Goal: Information Seeking & Learning: Learn about a topic

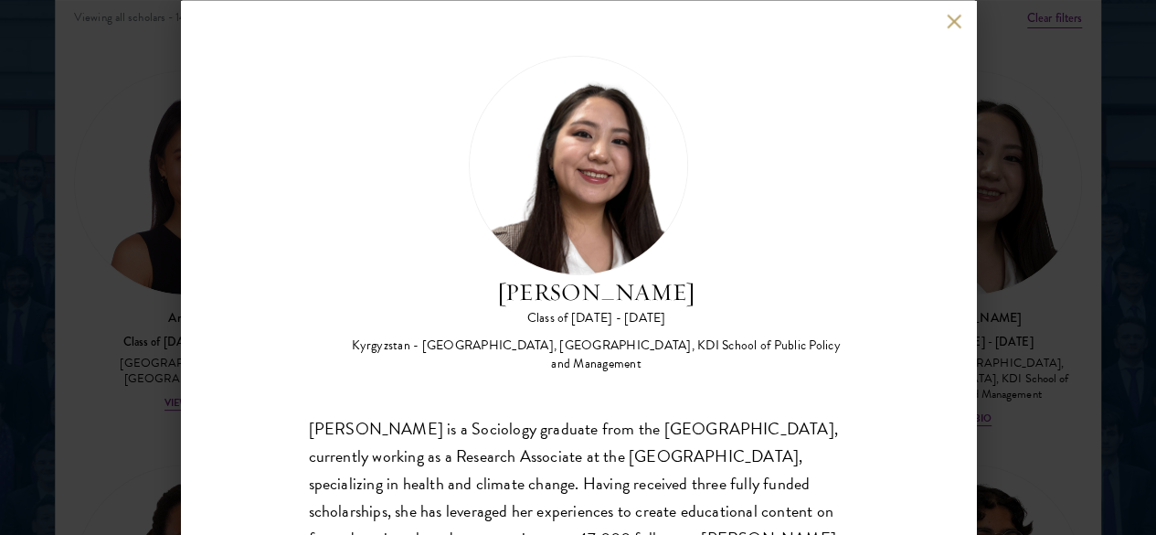
scroll to position [167, 0]
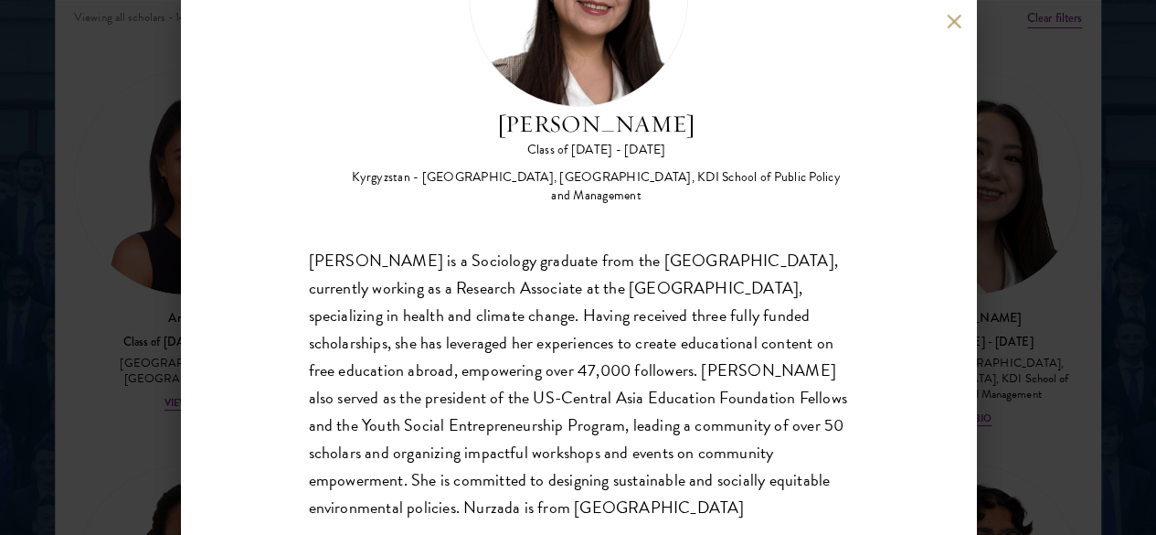
click at [949, 27] on button at bounding box center [955, 22] width 16 height 16
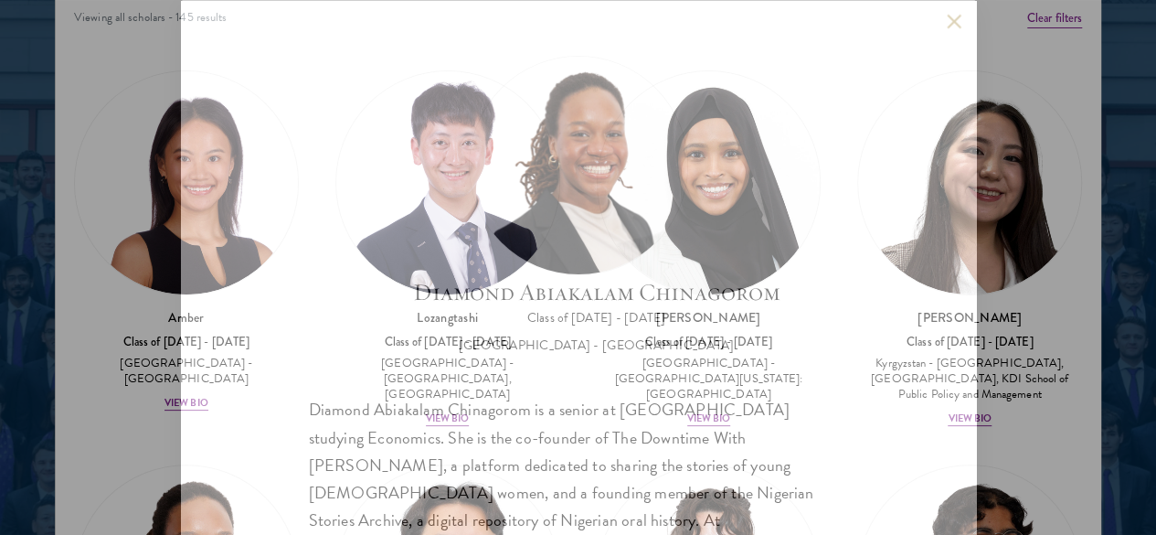
click at [954, 190] on div "Diamond Abiakalam Chinagorom Class of 2025 - 2026 Nigeria - Mount Holyoke Colle…" at bounding box center [578, 267] width 795 height 535
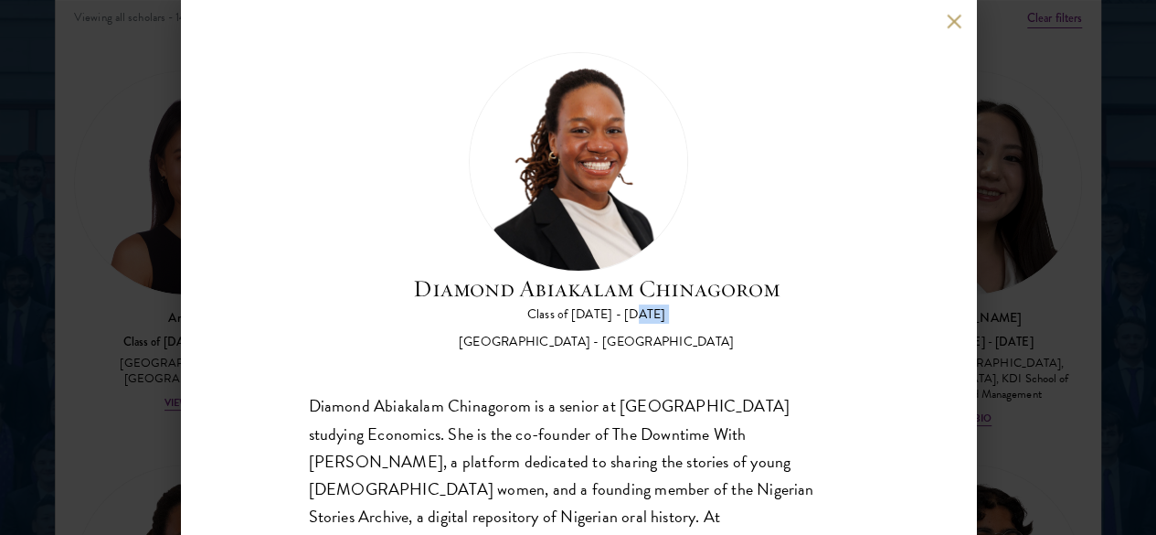
scroll to position [107, 0]
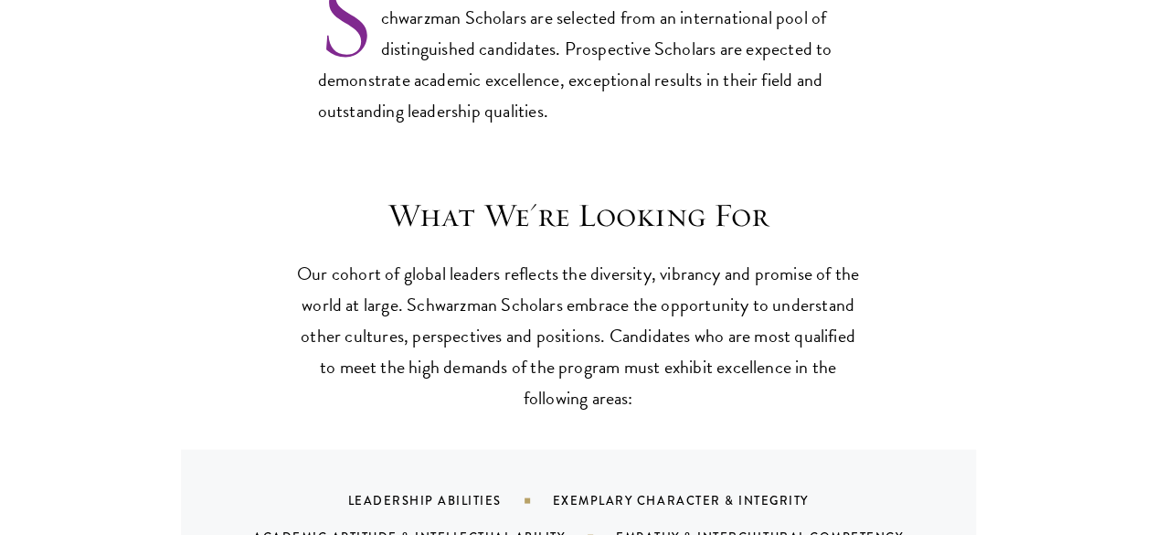
scroll to position [1550, 0]
drag, startPoint x: 560, startPoint y: 263, endPoint x: 720, endPoint y: 269, distance: 161.0
click at [720, 269] on p "Our cohort of global leaders reflects the diversity, vibrancy and promise of th…" at bounding box center [578, 333] width 567 height 155
copy p "Schwarzman Scholar"
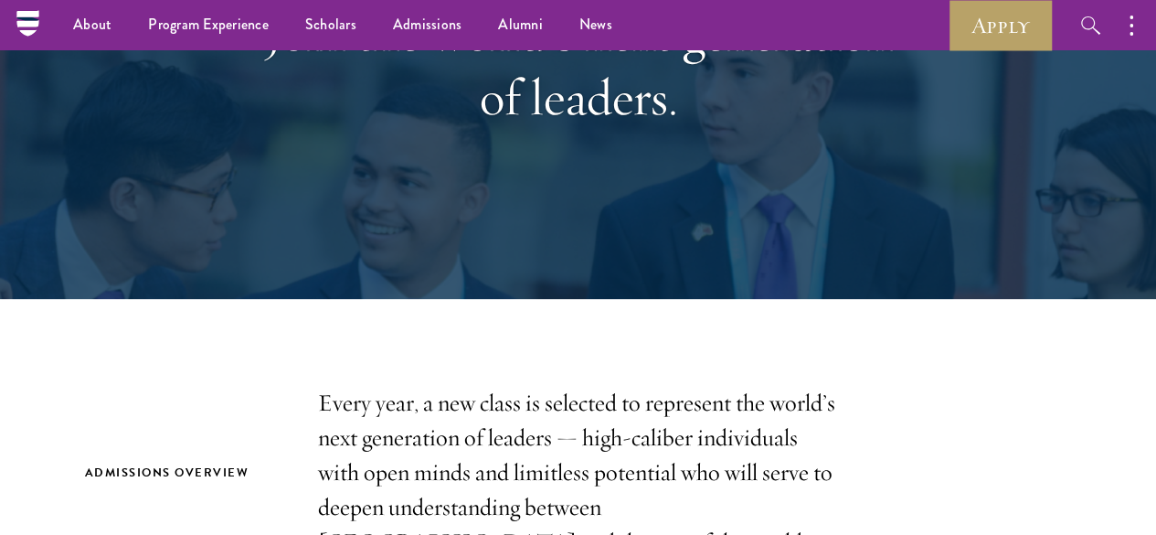
scroll to position [0, 0]
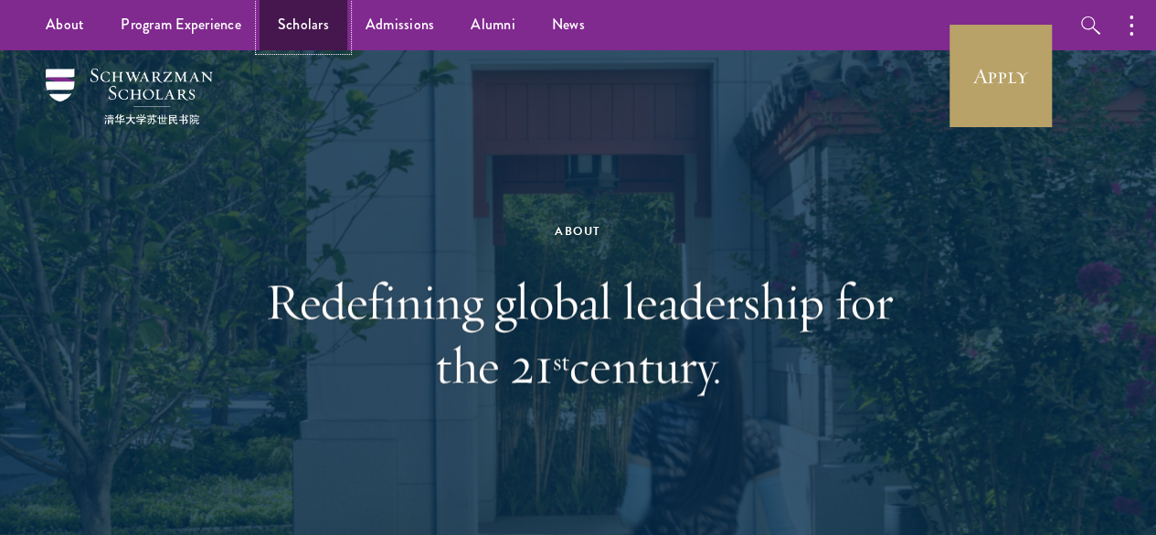
click at [288, 23] on link "Scholars" at bounding box center [304, 25] width 88 height 50
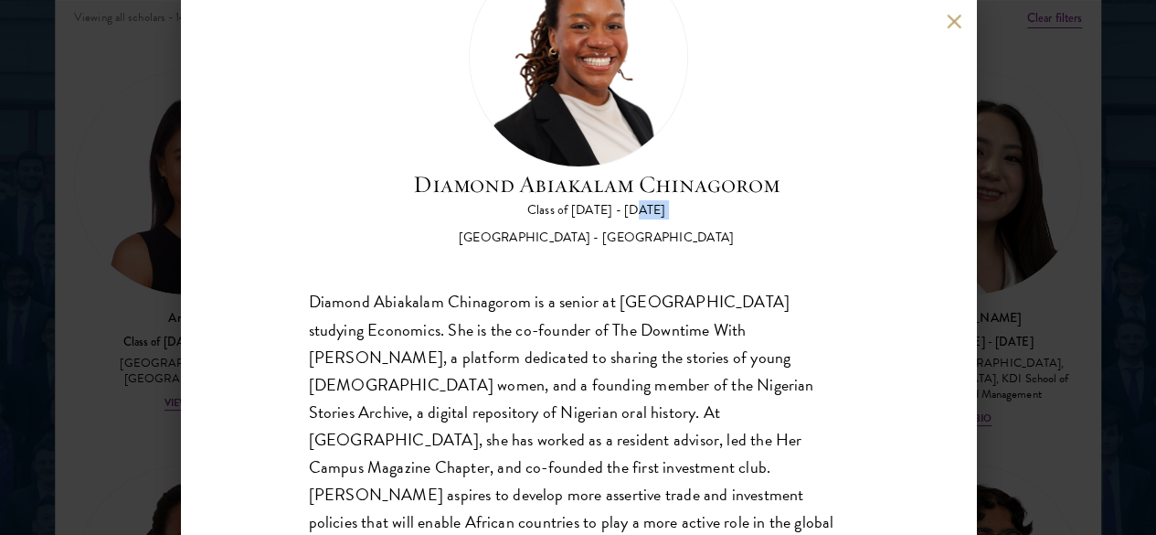
scroll to position [106, 0]
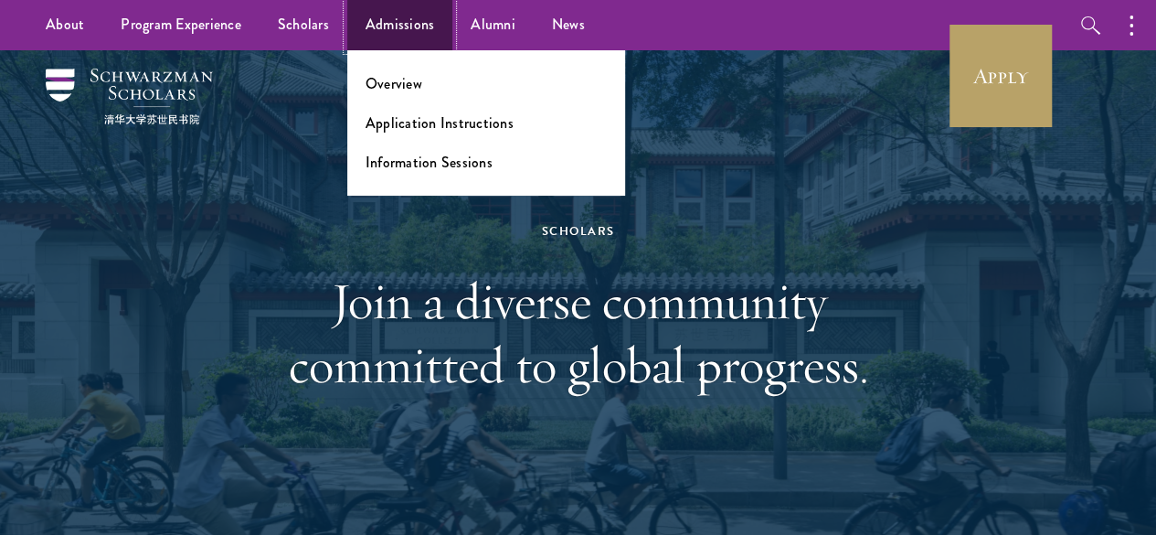
click at [381, 20] on link "Admissions" at bounding box center [400, 25] width 106 height 50
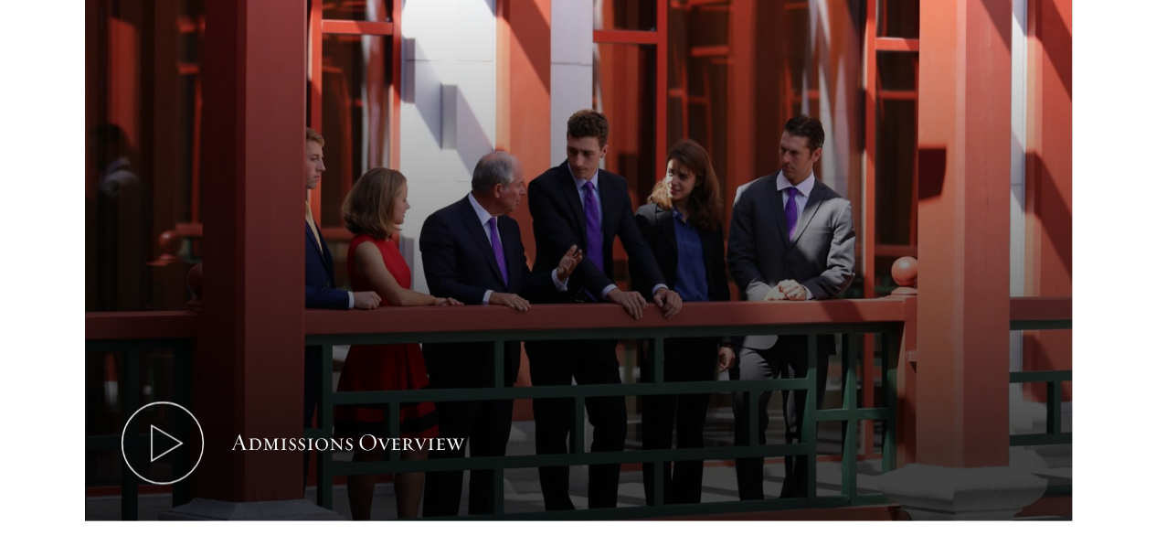
scroll to position [942, 0]
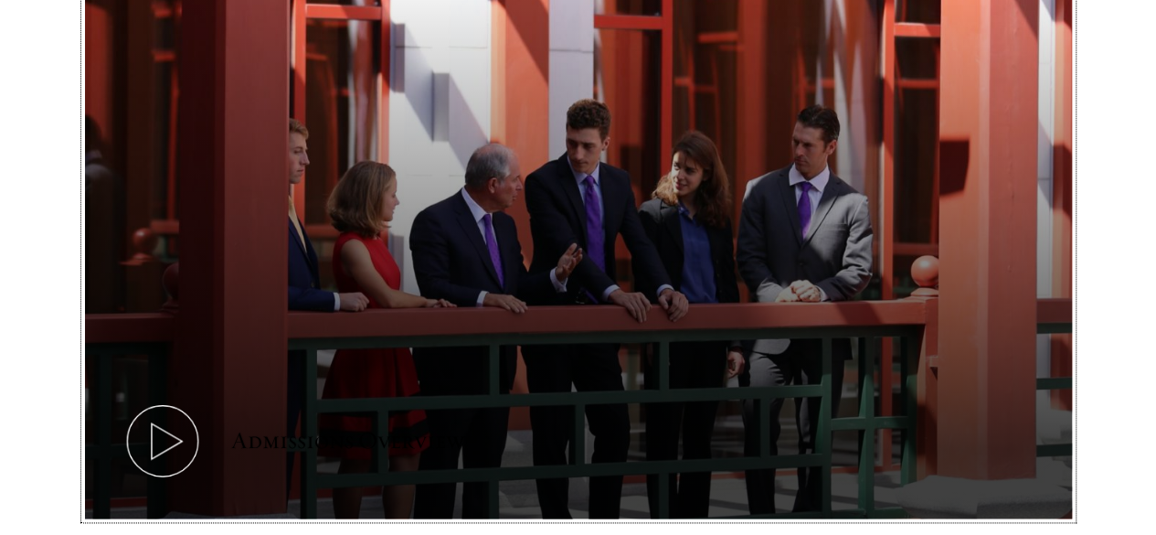
click at [204, 400] on icon at bounding box center [163, 441] width 82 height 82
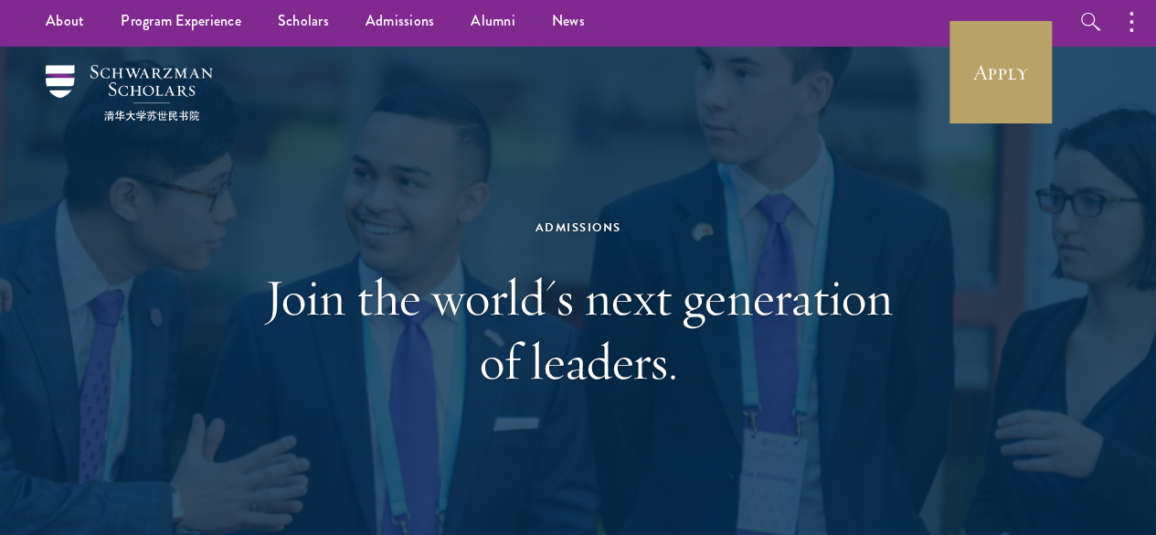
scroll to position [0, 0]
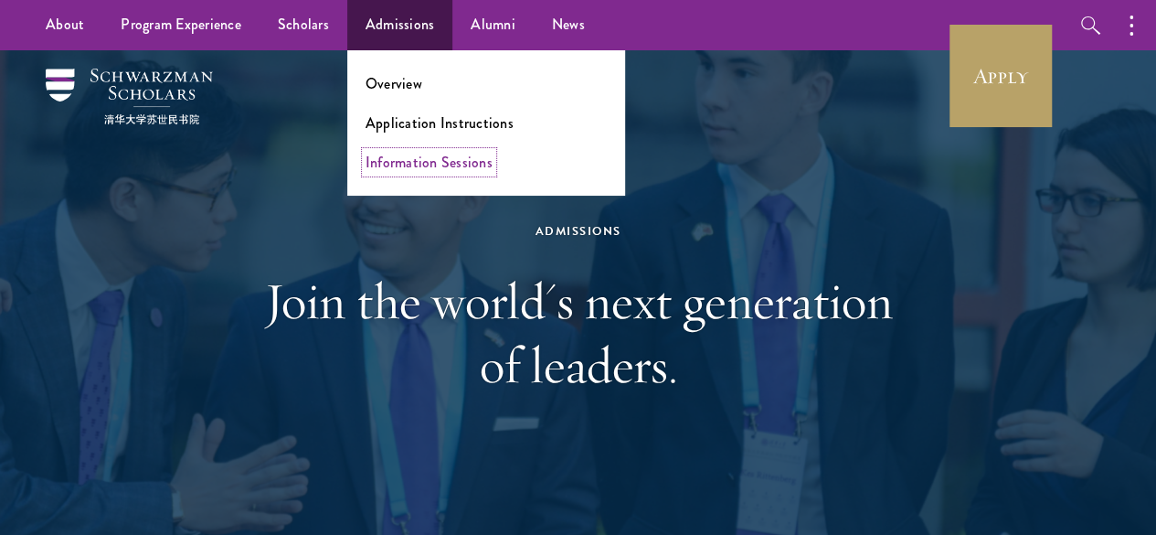
click at [430, 164] on link "Information Sessions" at bounding box center [429, 162] width 127 height 21
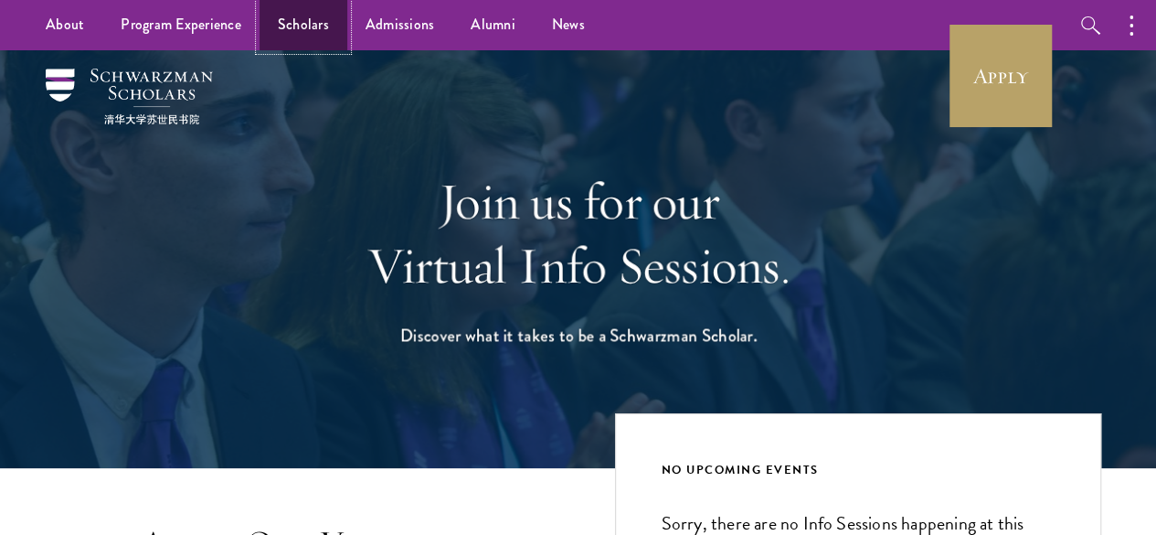
click at [302, 32] on link "Scholars" at bounding box center [304, 25] width 88 height 50
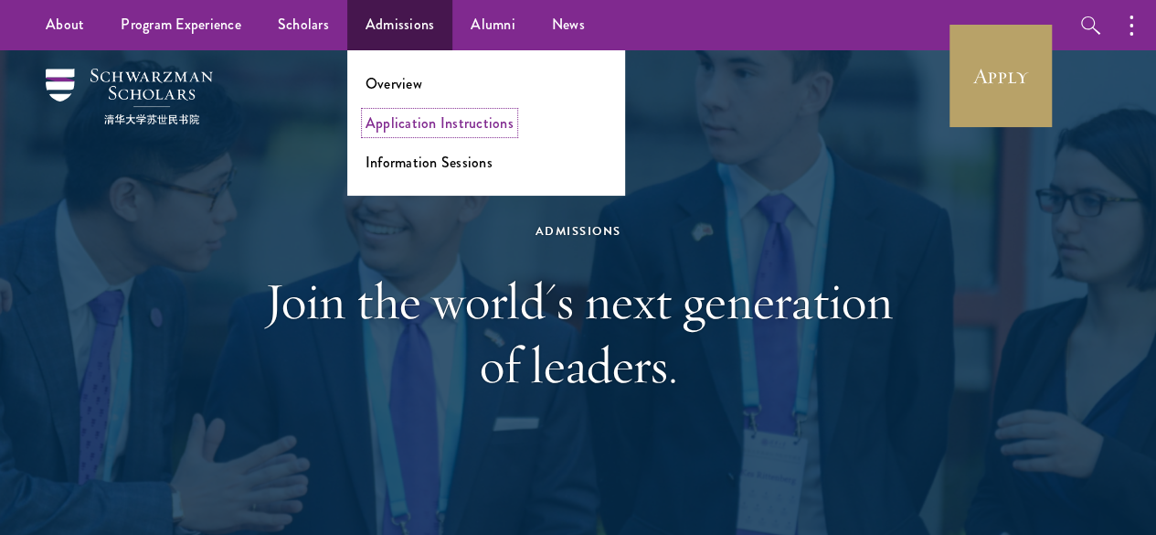
click at [410, 130] on link "Application Instructions" at bounding box center [440, 122] width 148 height 21
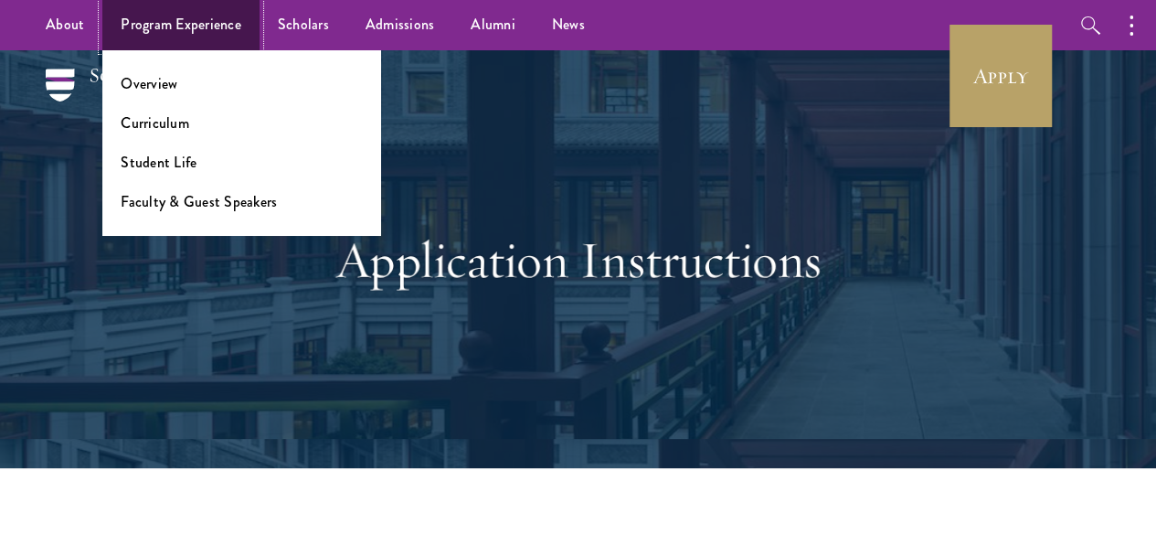
click at [174, 18] on link "Program Experience" at bounding box center [180, 25] width 157 height 50
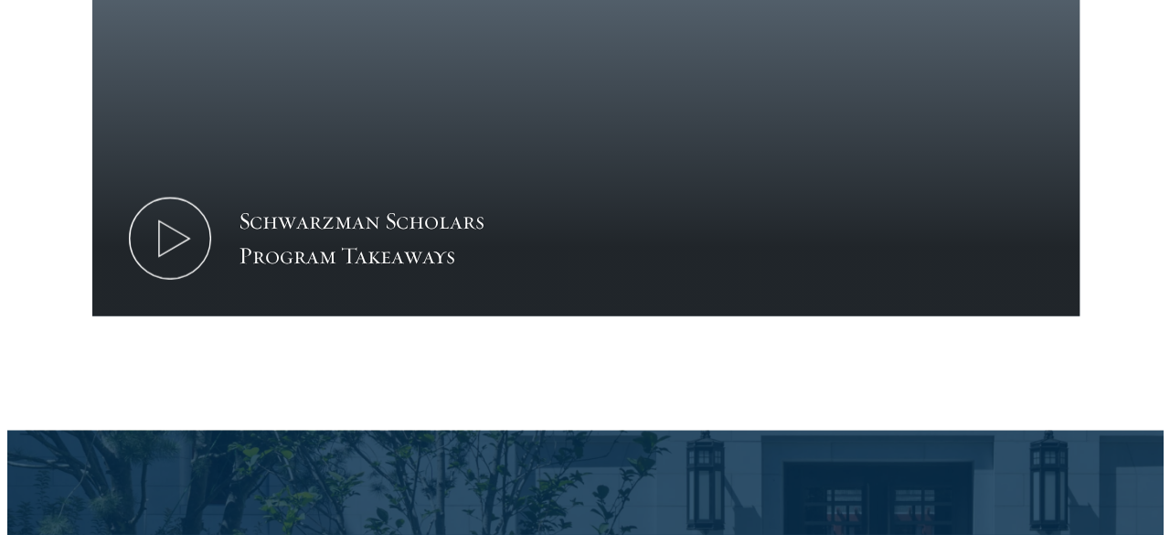
scroll to position [2068, 0]
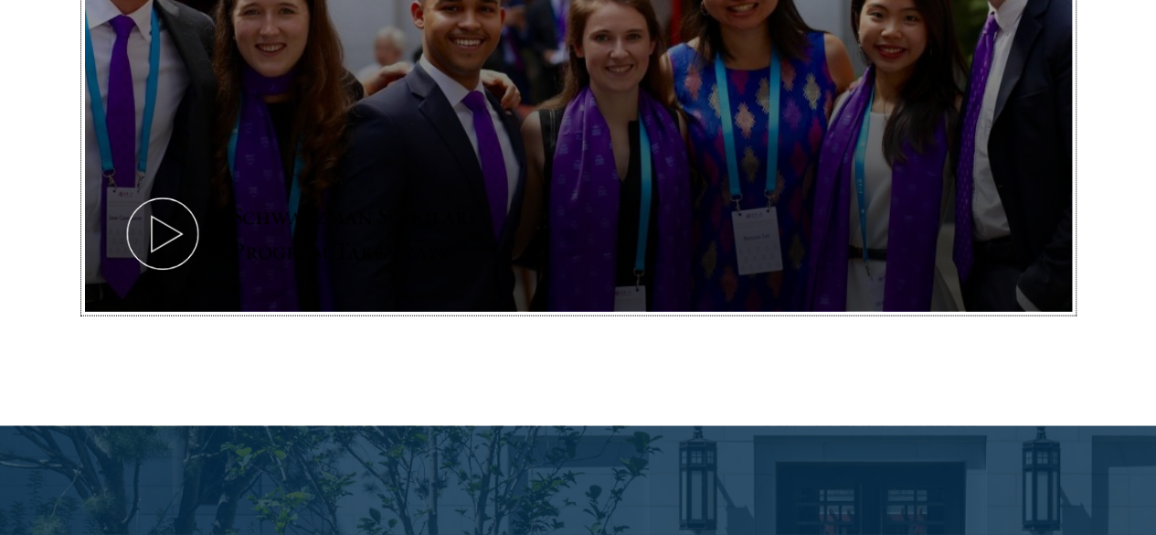
click at [204, 193] on icon at bounding box center [163, 234] width 82 height 82
